Goal: Task Accomplishment & Management: Complete application form

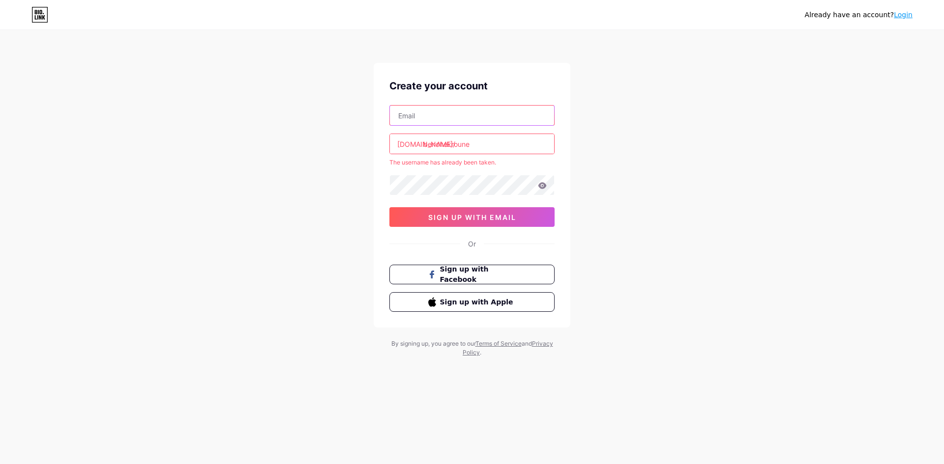
click at [407, 115] on input "text" at bounding box center [472, 116] width 164 height 20
type input "[EMAIL_ADDRESS][DOMAIN_NAME]"
click at [463, 216] on span "sign up with email" at bounding box center [472, 217] width 88 height 8
click at [540, 185] on icon at bounding box center [542, 185] width 8 height 6
click at [472, 216] on span "sign up with email" at bounding box center [472, 217] width 88 height 8
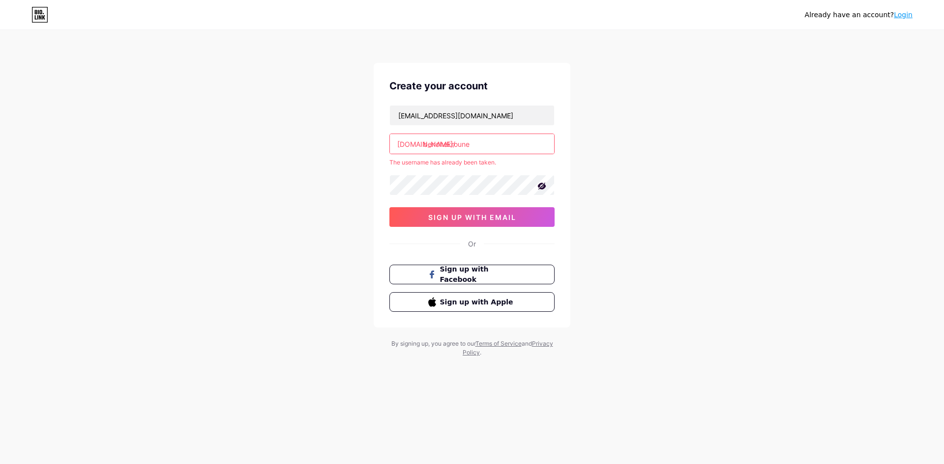
click at [455, 144] on input "benchekroune" at bounding box center [472, 144] width 164 height 20
click at [419, 145] on div "[DOMAIN_NAME]/" at bounding box center [426, 144] width 58 height 10
click at [442, 142] on input "benchekroune" at bounding box center [472, 144] width 164 height 20
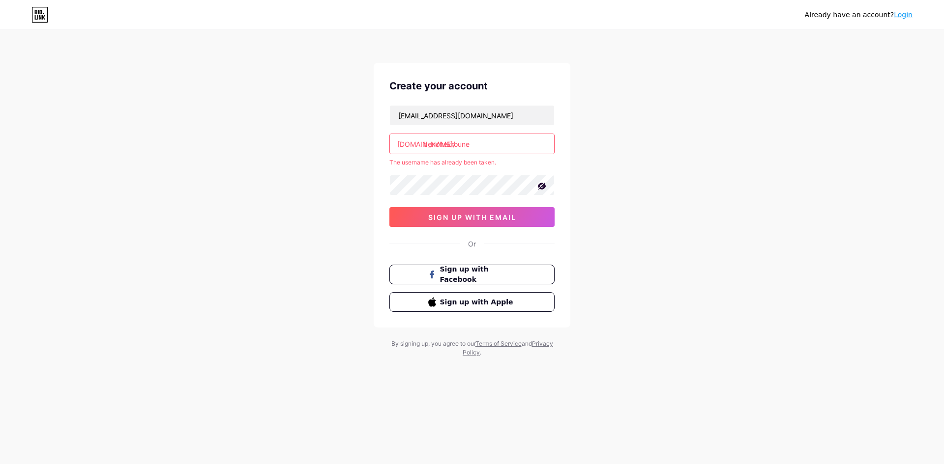
click at [476, 146] on input "benchekroune" at bounding box center [472, 144] width 164 height 20
click at [464, 216] on span "sign up with email" at bounding box center [472, 217] width 88 height 8
click at [459, 273] on span "Sign up with Facebook" at bounding box center [477, 274] width 77 height 21
